Goal: Task Accomplishment & Management: Manage account settings

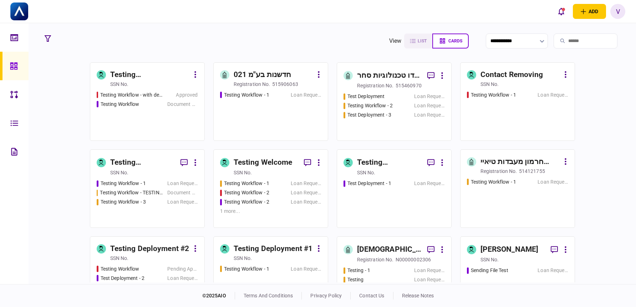
click at [142, 108] on div "Testing Workflow - with description Approved Testing Workflow Document Review" at bounding box center [147, 112] width 101 height 43
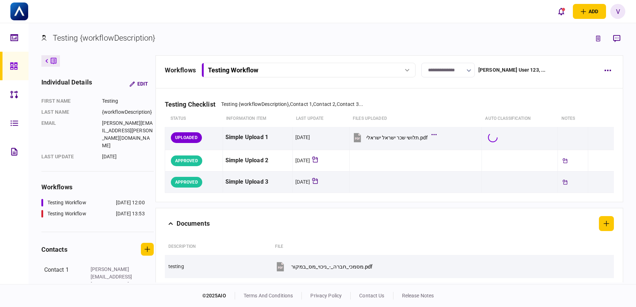
click at [618, 12] on div "v" at bounding box center [617, 11] width 15 height 15
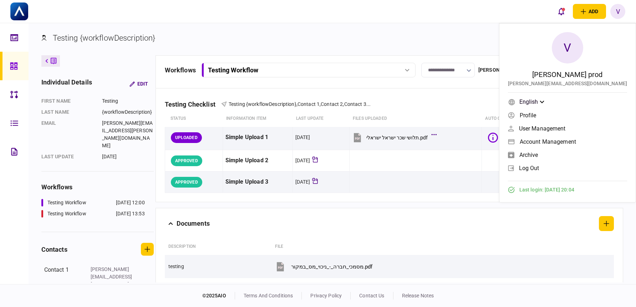
click at [539, 167] on span "log out" at bounding box center [529, 168] width 20 height 6
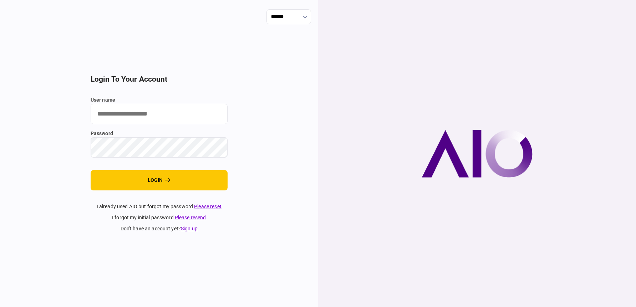
click at [114, 114] on input "user name" at bounding box center [159, 114] width 137 height 20
type input "**********"
click at [91, 170] on button "login" at bounding box center [159, 180] width 137 height 20
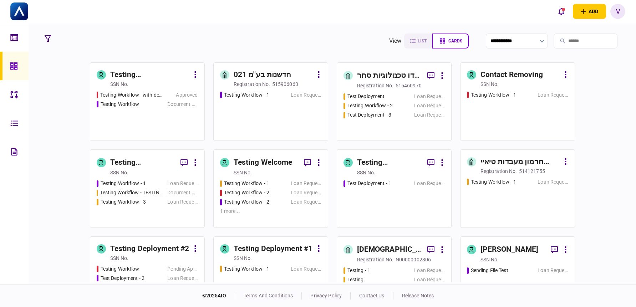
scroll to position [119, 0]
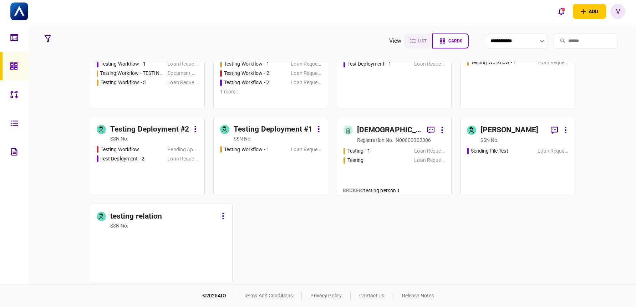
click at [500, 126] on div "Vasyl Shevchyk" at bounding box center [509, 129] width 58 height 11
